Goal: Task Accomplishment & Management: Use online tool/utility

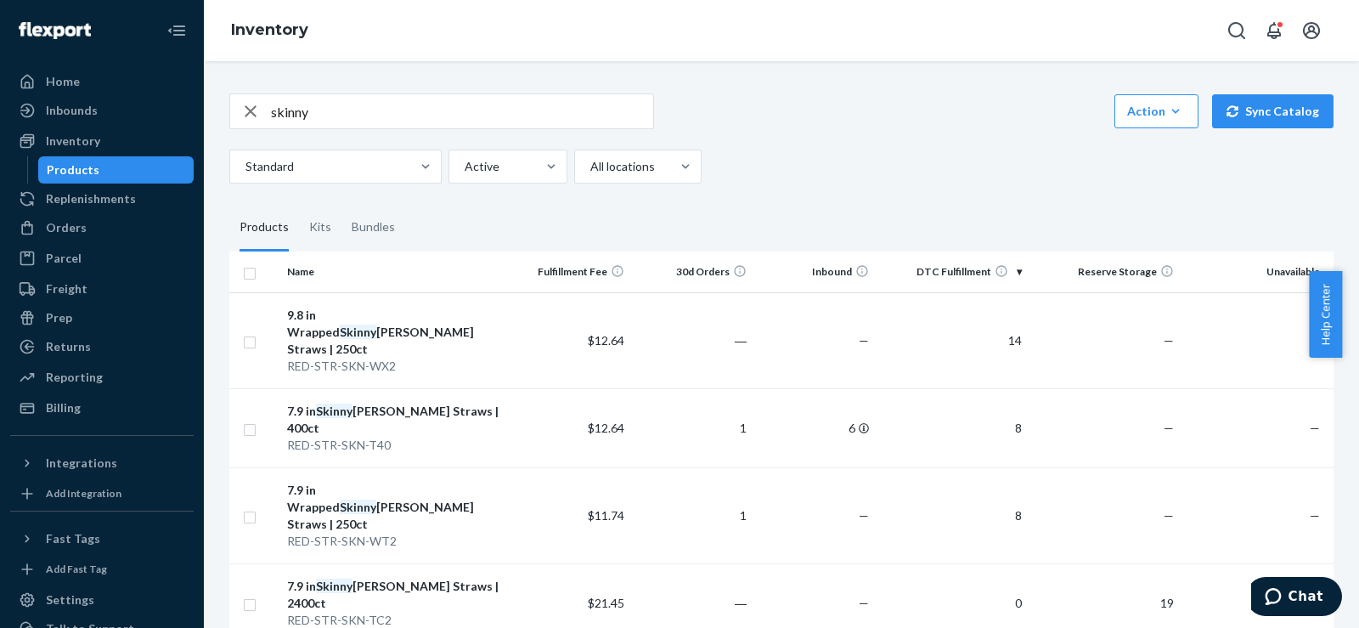
click at [287, 122] on input "skinny" at bounding box center [462, 111] width 382 height 34
type input "jumbo reed"
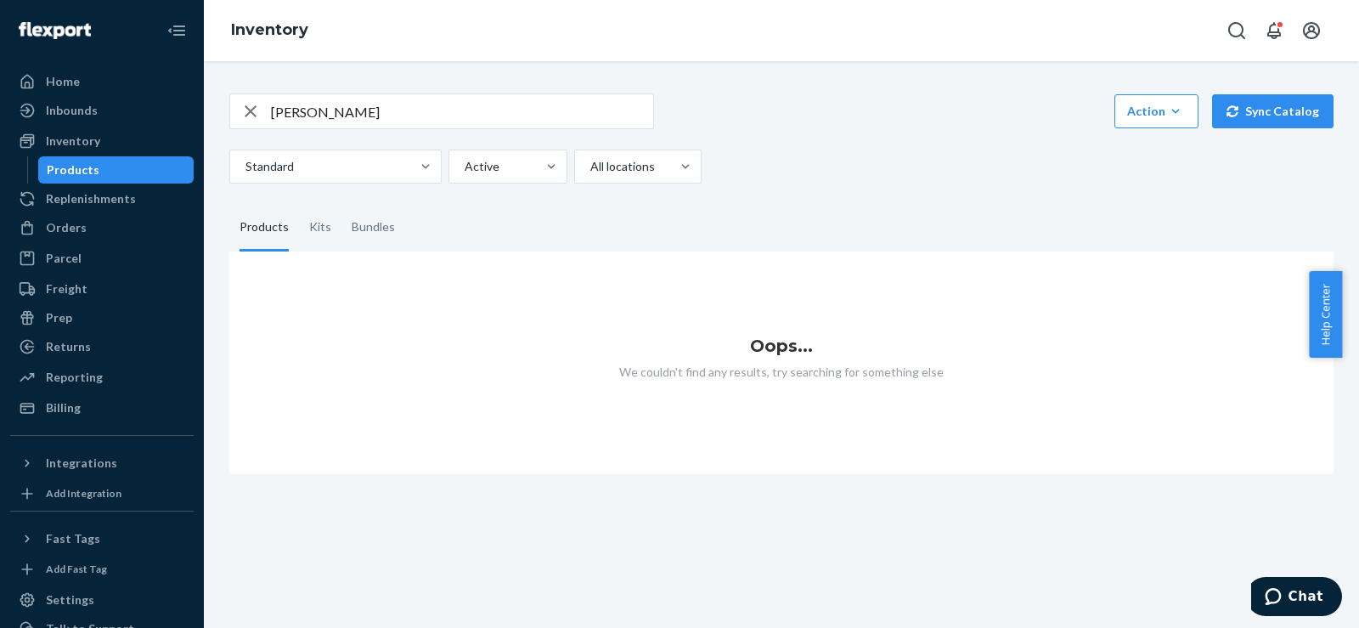
click at [256, 125] on icon "button" at bounding box center [250, 111] width 20 height 34
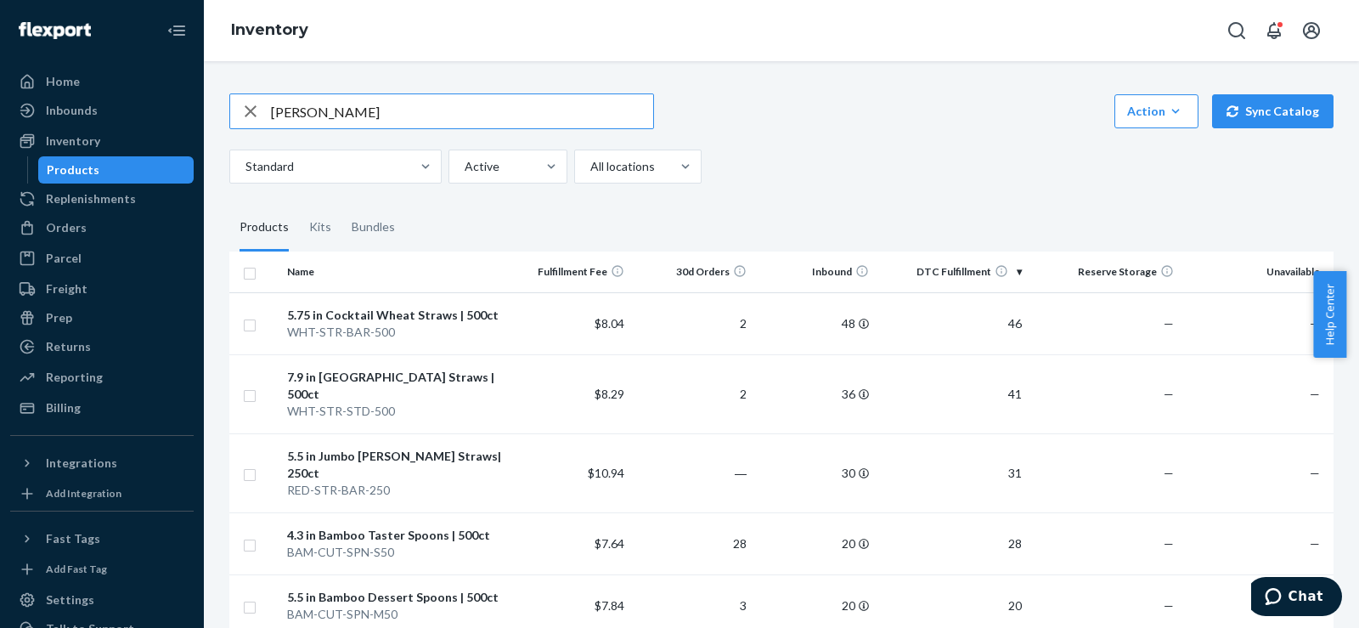
type input "jumbo reed"
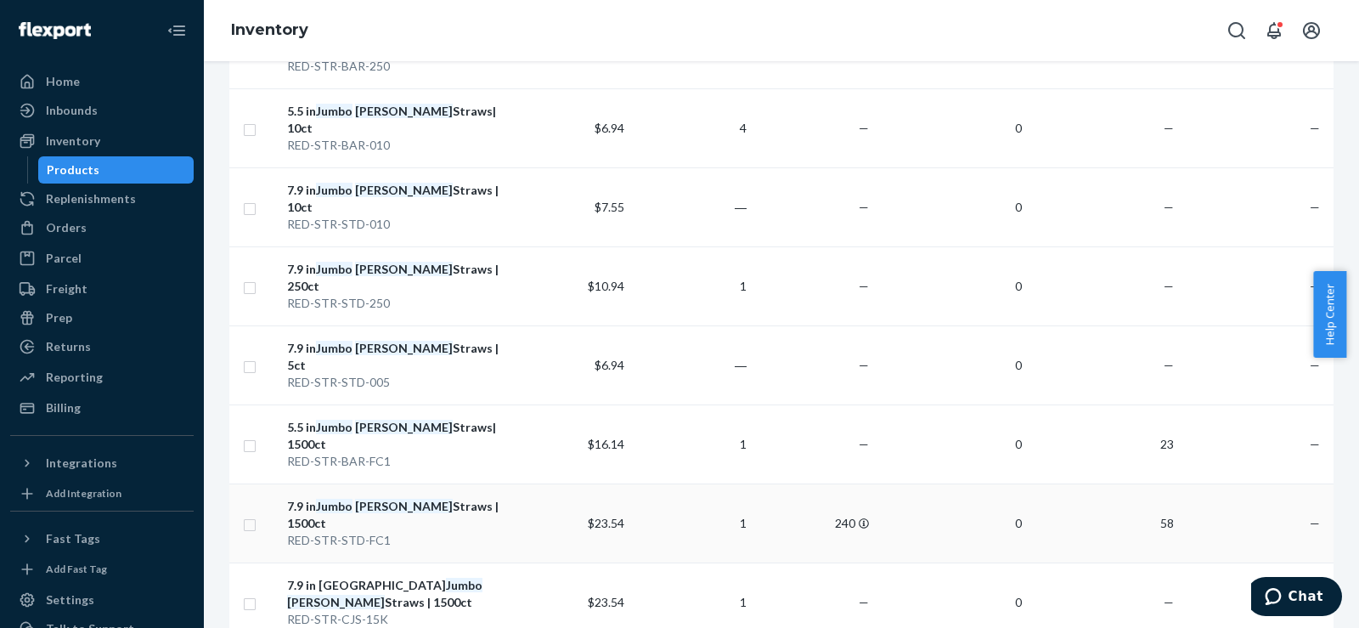
scroll to position [566, 0]
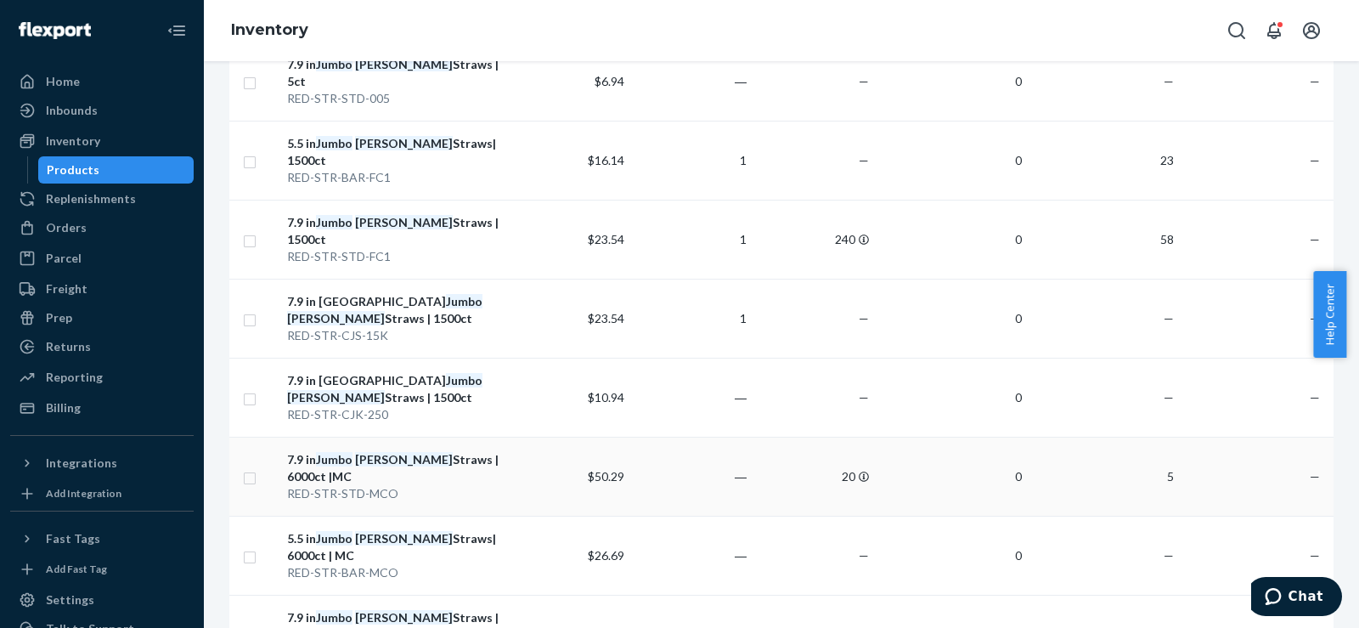
click at [428, 485] on div "RED-STR-STD-MCO" at bounding box center [395, 493] width 216 height 17
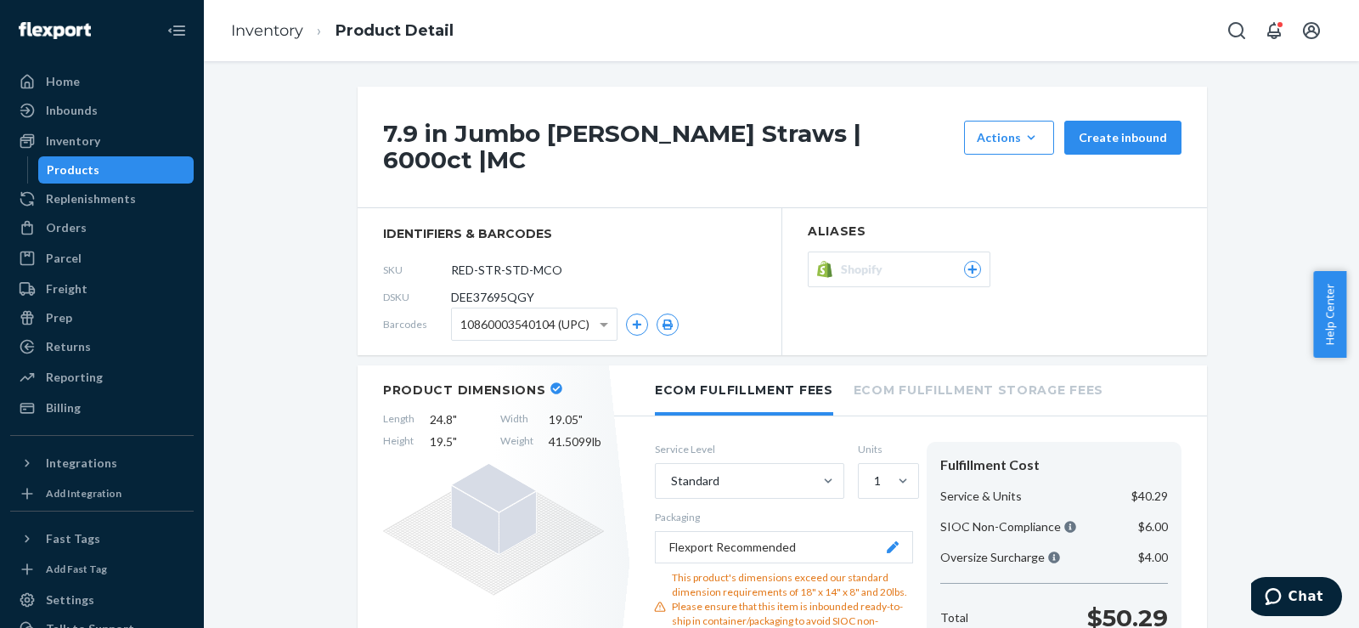
click at [968, 265] on icon at bounding box center [972, 269] width 9 height 9
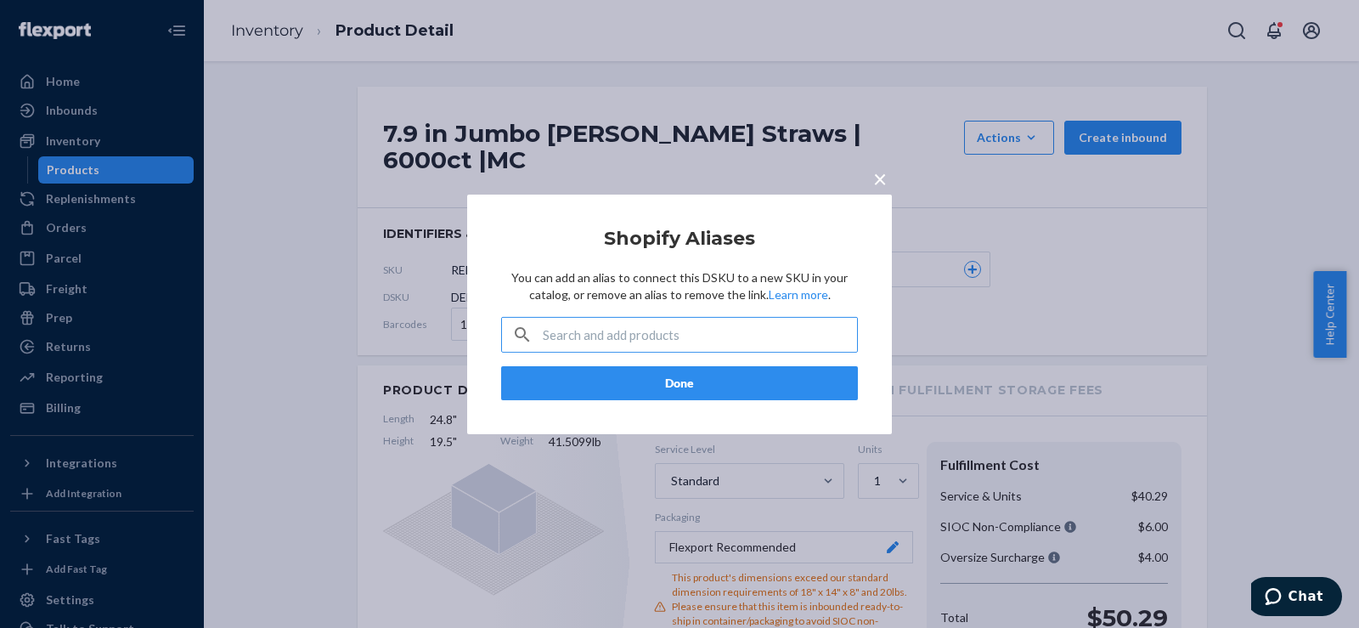
click at [641, 338] on input "text" at bounding box center [700, 335] width 314 height 34
paste input "7.9" Jumbo Reed Straws"
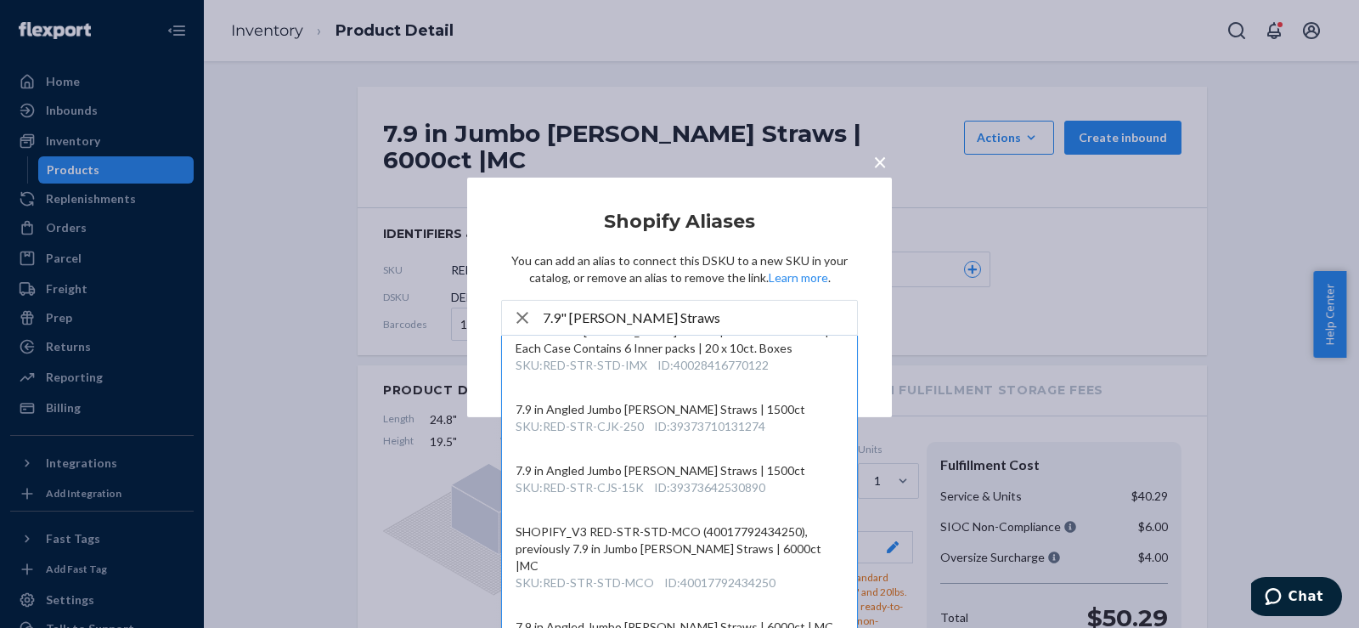
scroll to position [22, 0]
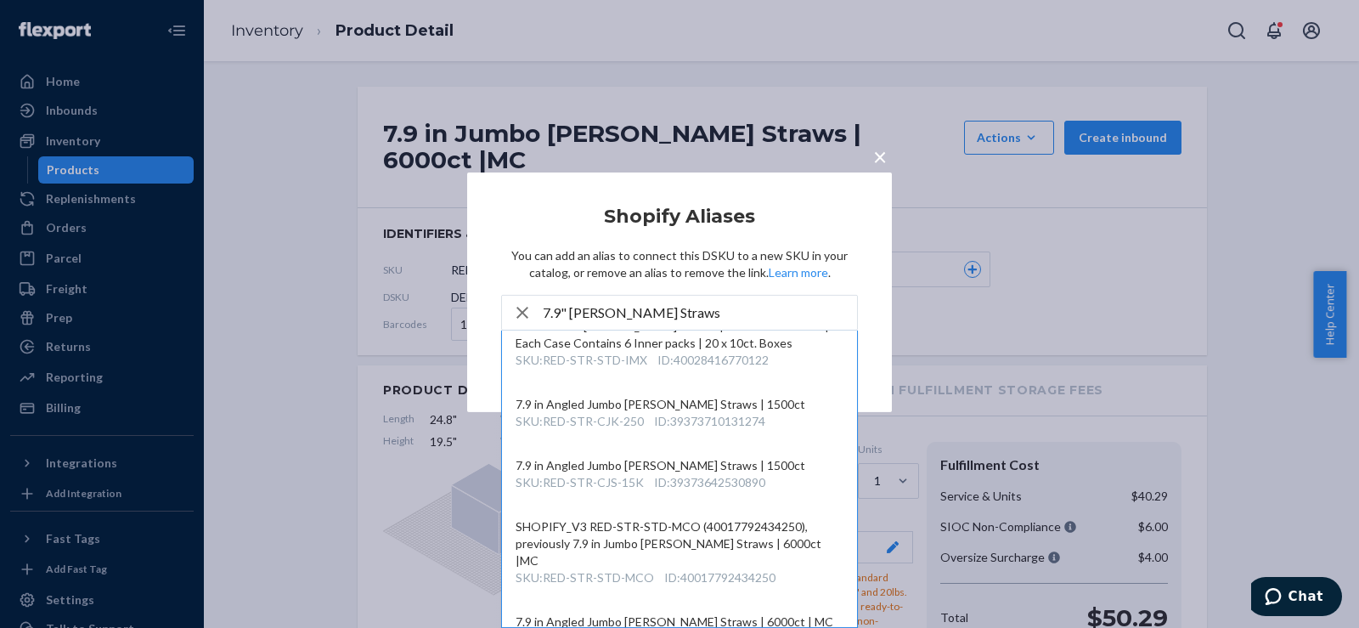
click at [690, 316] on input "7.9" Jumbo Reed Straws" at bounding box center [700, 313] width 314 height 34
click at [722, 310] on input "7.9" Jumbo Reed Straws" at bounding box center [700, 313] width 314 height 34
click at [656, 309] on input "7.9" Jumbo Reed Straws" at bounding box center [700, 313] width 314 height 34
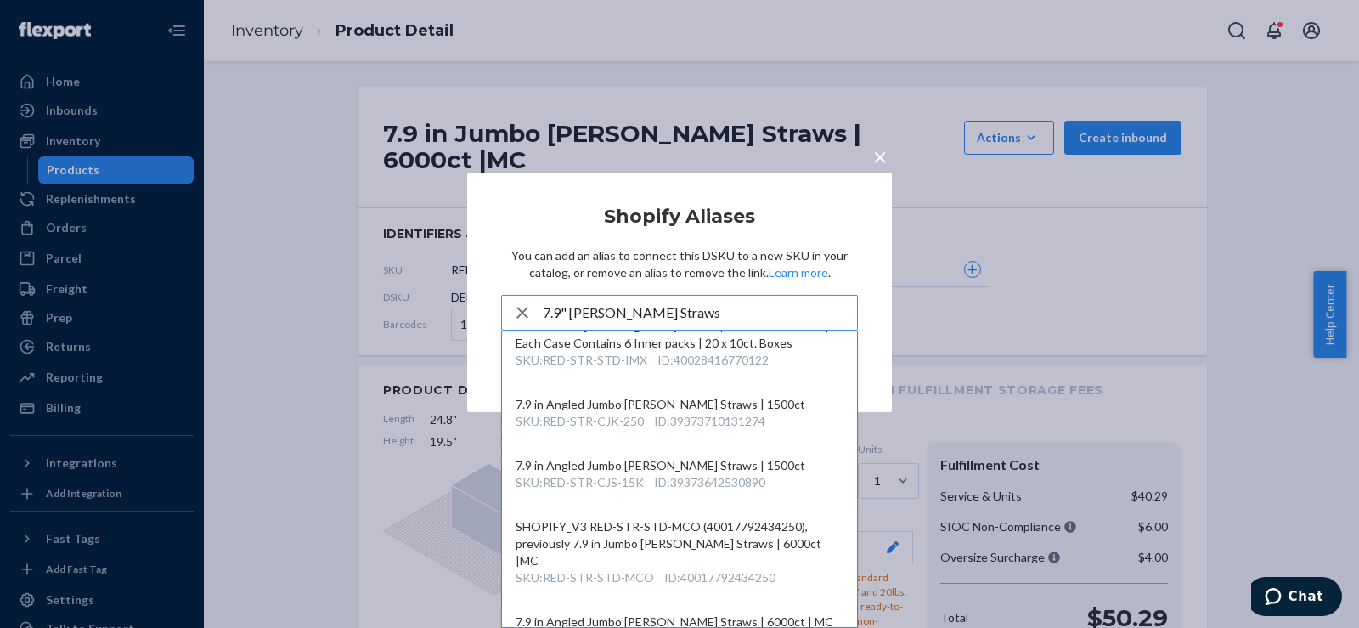
paste input "40579612868682"
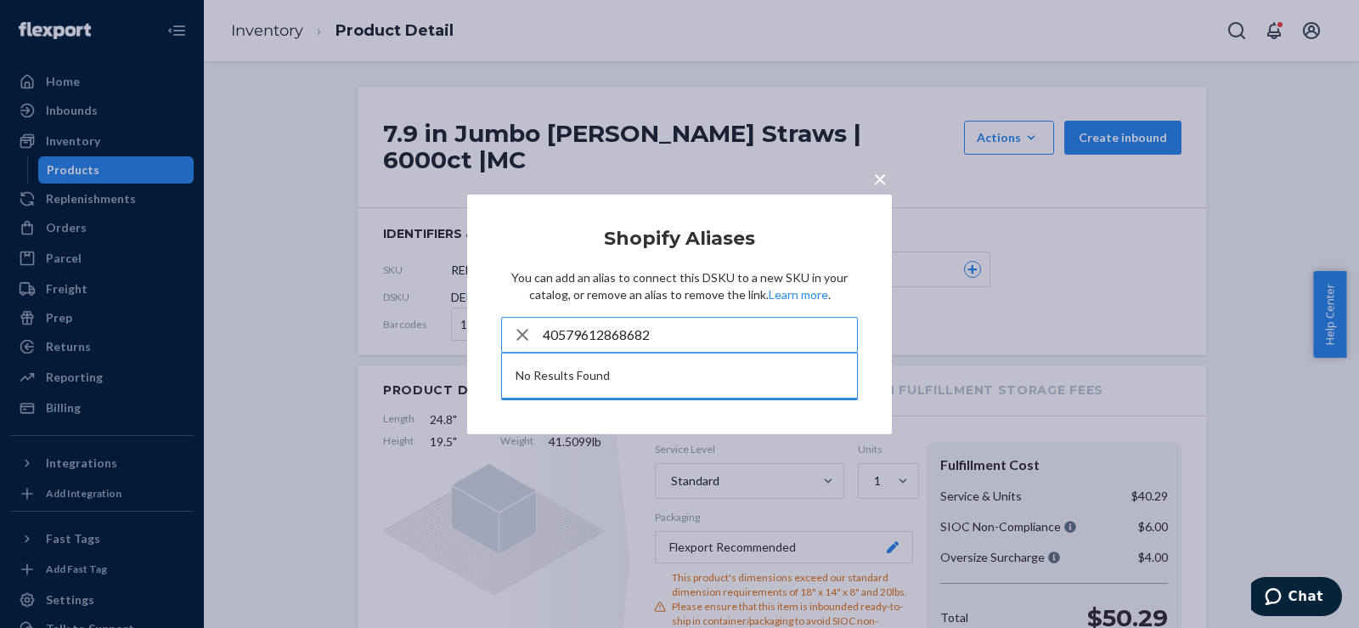
type input "40579612868682"
click at [690, 405] on div "× Shopify Aliases You can add an alias to connect this DSKU to a new SKU in you…" at bounding box center [679, 313] width 425 height 239
click at [796, 255] on article "Shopify Aliases You can add an alias to connect this DSKU to a new SKU in your …" at bounding box center [679, 314] width 357 height 172
click at [859, 318] on div "× Shopify Aliases You can add an alias to connect this DSKU to a new SKU in you…" at bounding box center [679, 313] width 425 height 239
click at [786, 411] on div "× Shopify Aliases You can add an alias to connect this DSKU to a new SKU in you…" at bounding box center [679, 313] width 425 height 239
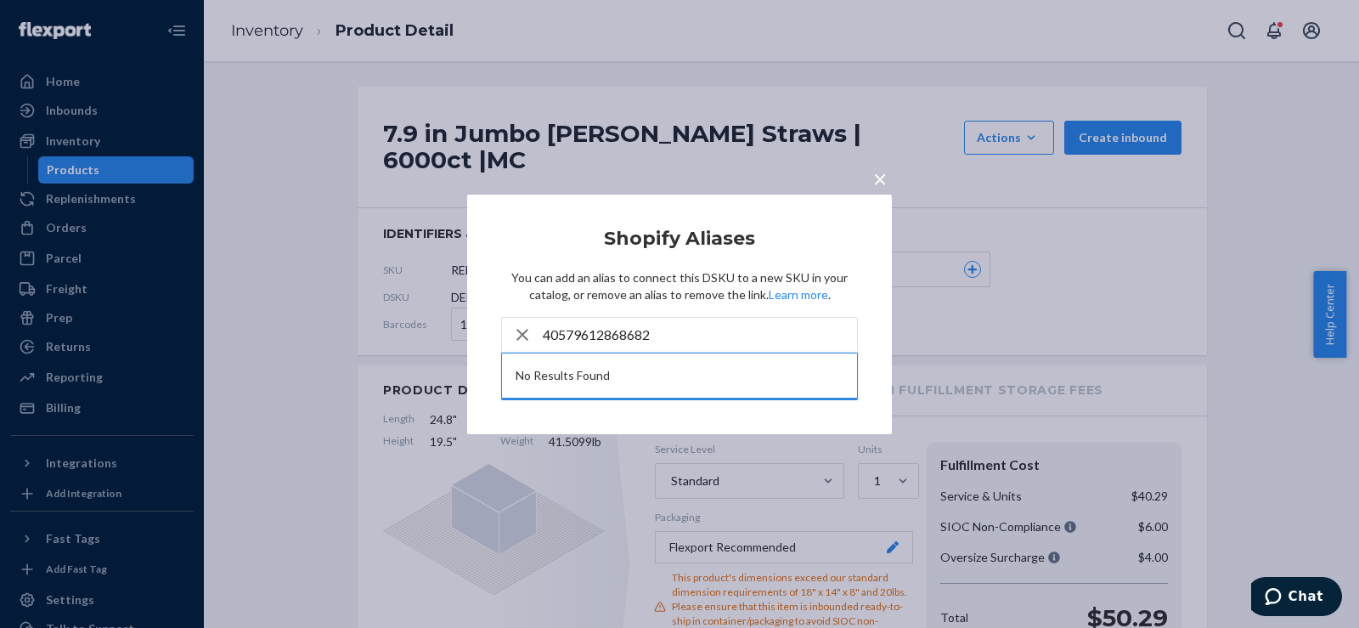
click at [525, 341] on icon "button" at bounding box center [522, 335] width 20 height 34
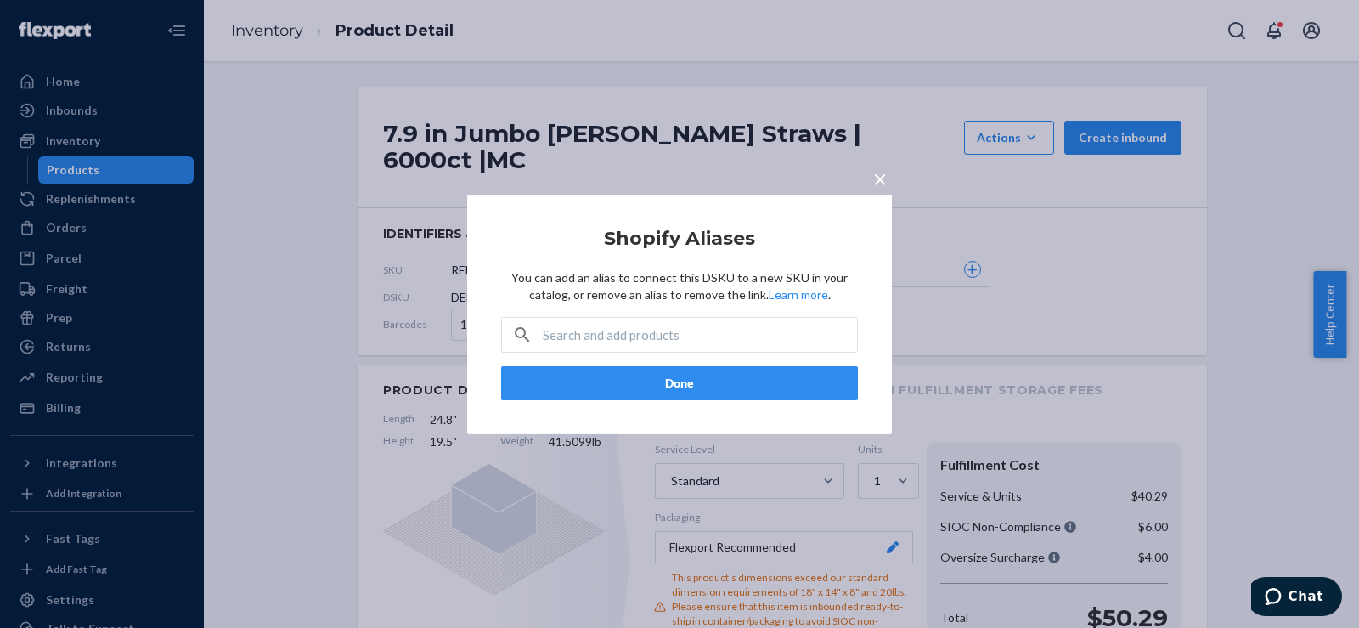
click at [699, 375] on button "Done" at bounding box center [679, 383] width 357 height 34
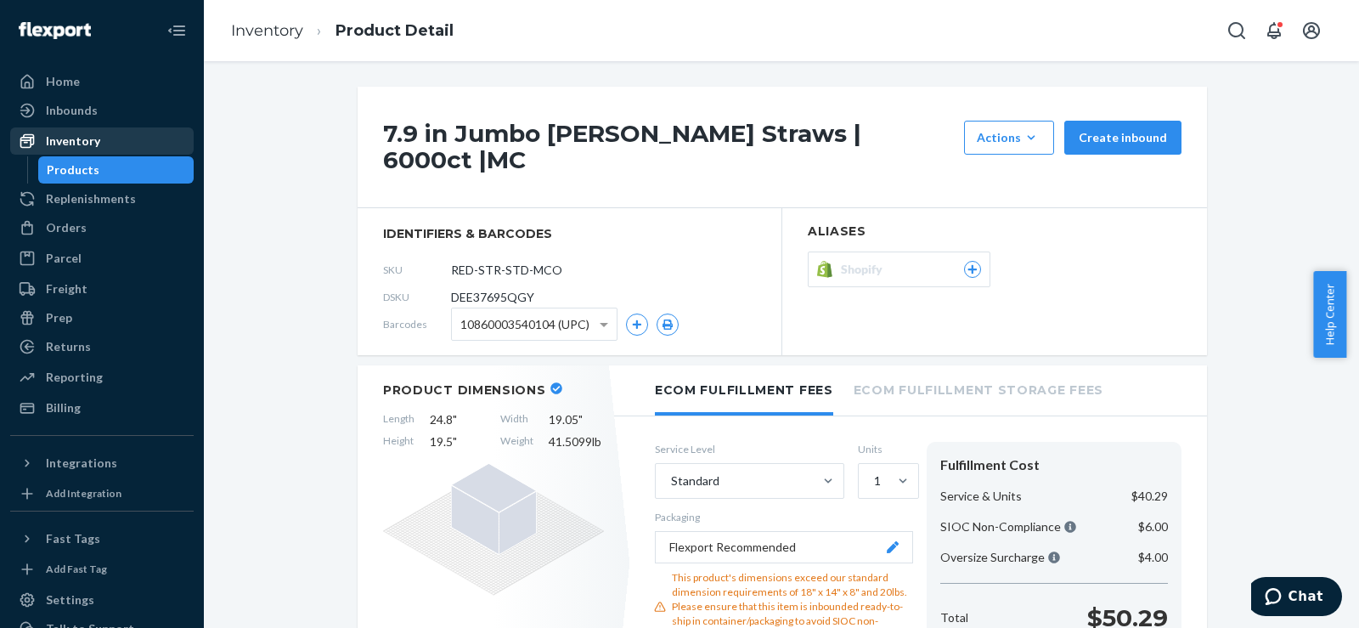
click at [114, 142] on div "Inventory" at bounding box center [102, 141] width 180 height 24
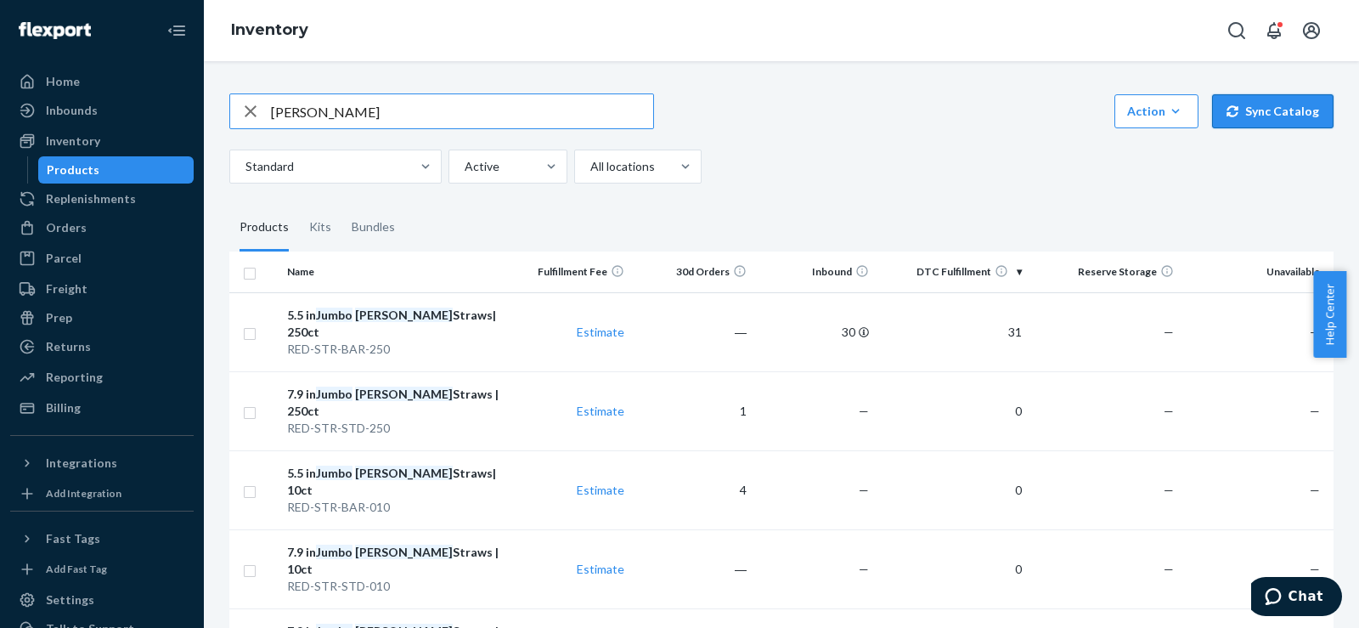
click at [1270, 113] on button "Sync Catalog" at bounding box center [1272, 111] width 121 height 34
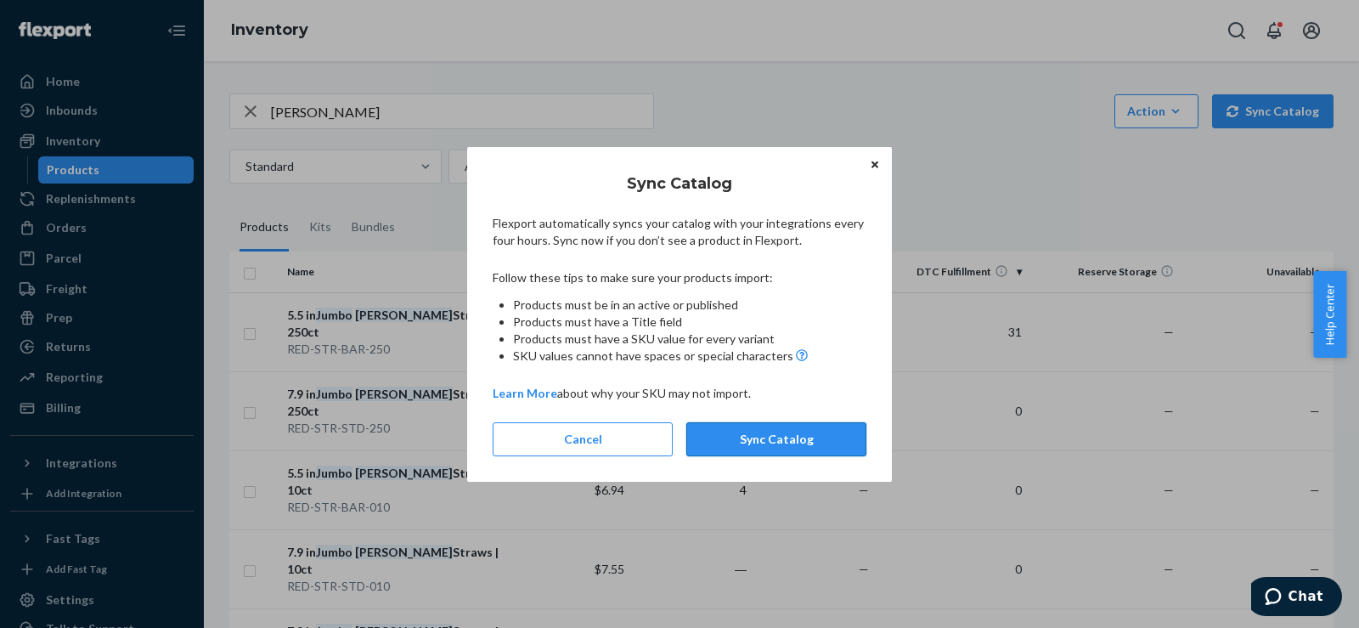
click at [774, 434] on button "Sync Catalog" at bounding box center [776, 439] width 180 height 34
